Goal: Information Seeking & Learning: Learn about a topic

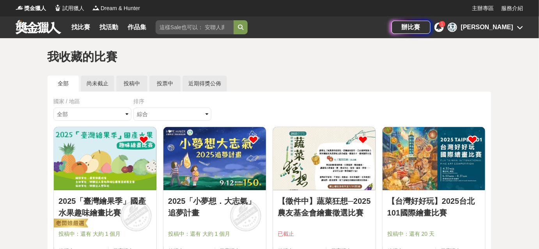
click at [366, 138] on icon at bounding box center [363, 140] width 10 height 10
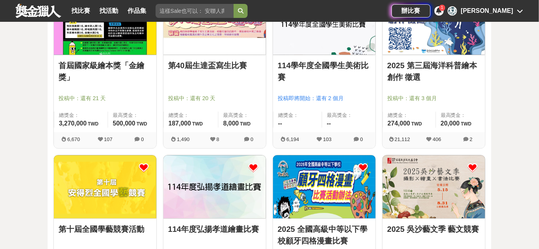
scroll to position [496, 0]
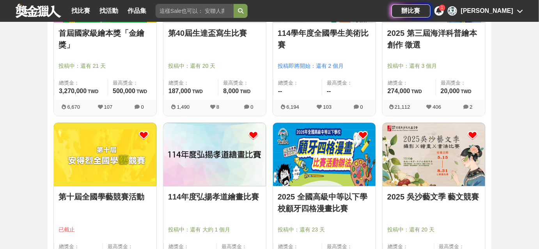
click at [139, 136] on icon at bounding box center [144, 136] width 10 height 10
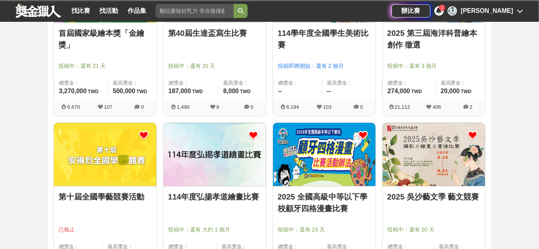
click at [144, 134] on icon at bounding box center [144, 136] width 10 height 10
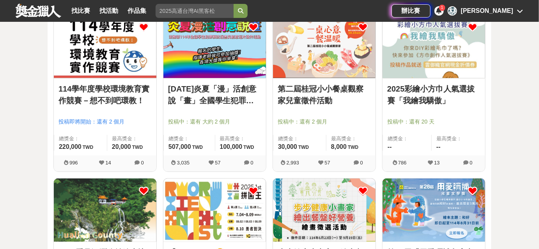
scroll to position [850, 0]
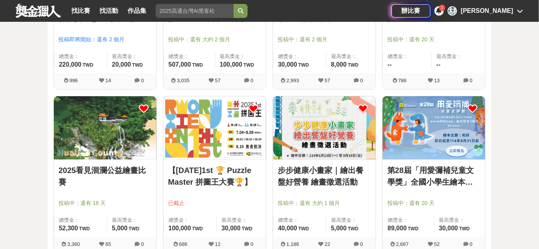
click at [254, 107] on icon at bounding box center [253, 109] width 10 height 10
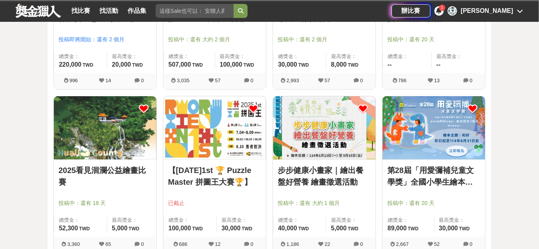
scroll to position [1028, 0]
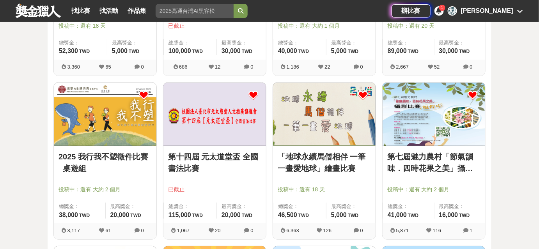
click at [253, 96] on icon at bounding box center [253, 95] width 10 height 10
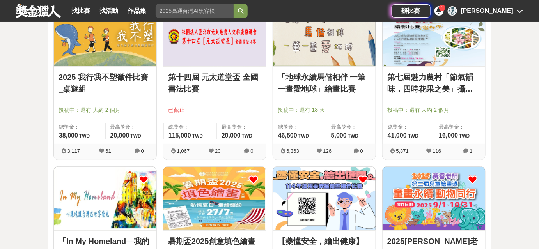
scroll to position [1063, 0]
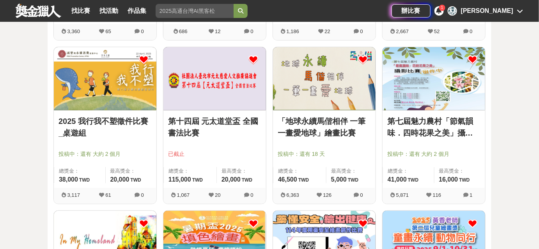
click at [254, 56] on icon at bounding box center [253, 60] width 10 height 10
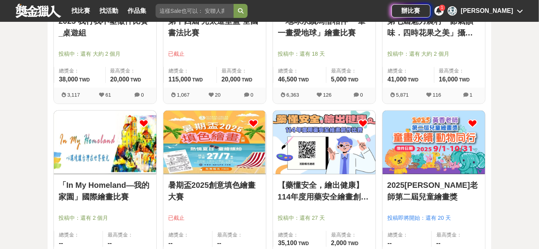
scroll to position [1205, 0]
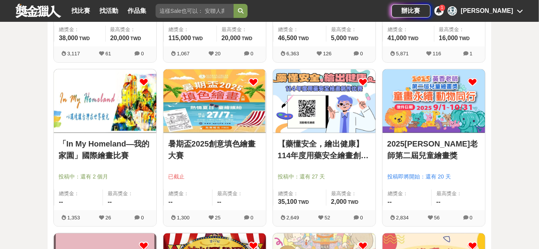
click at [255, 78] on icon at bounding box center [253, 82] width 10 height 10
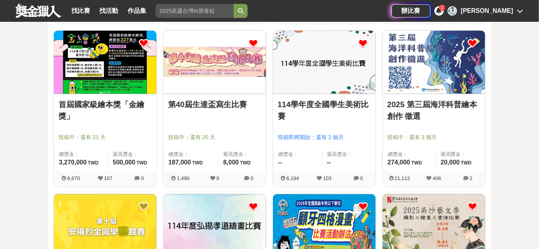
scroll to position [496, 0]
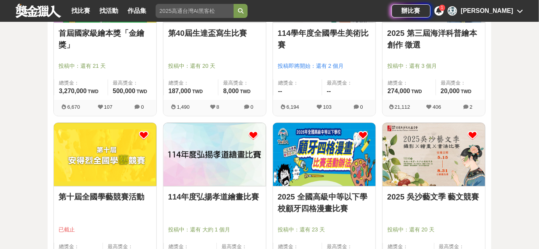
click at [143, 134] on icon at bounding box center [144, 136] width 10 height 10
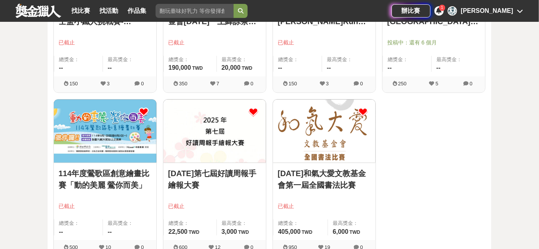
scroll to position [3647, 0]
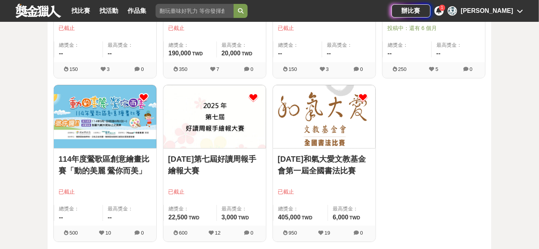
click at [224, 123] on img at bounding box center [214, 116] width 103 height 63
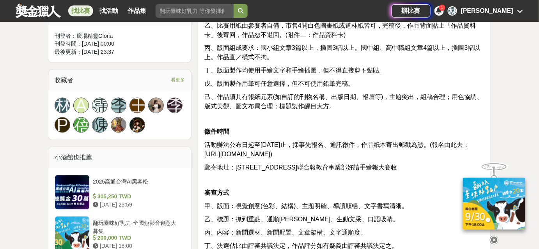
scroll to position [460, 0]
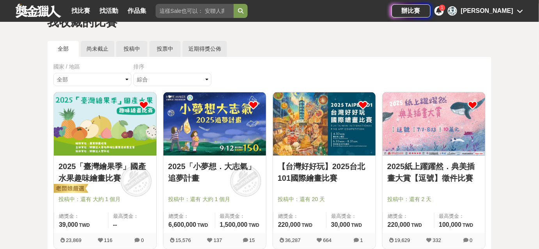
scroll to position [106, 0]
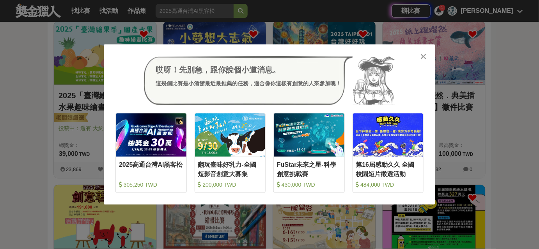
click at [420, 59] on div at bounding box center [423, 56] width 8 height 8
